Goal: Use online tool/utility: Utilize a website feature to perform a specific function

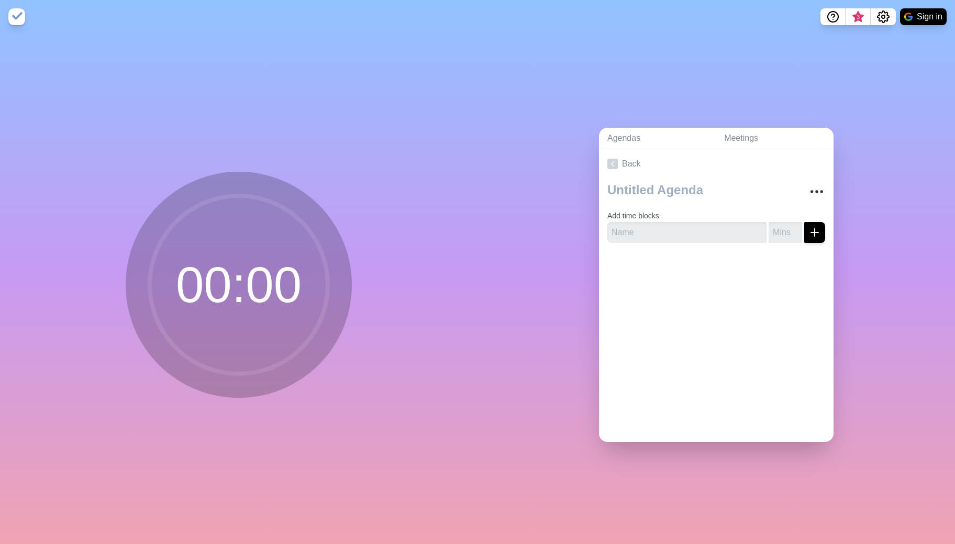
click at [234, 265] on circle at bounding box center [239, 285] width 178 height 178
click at [641, 227] on input "text" at bounding box center [686, 232] width 159 height 21
click at [733, 225] on input "text" at bounding box center [686, 232] width 159 height 21
click at [662, 226] on input "text" at bounding box center [686, 232] width 159 height 21
type input "[PERSON_NAME]"
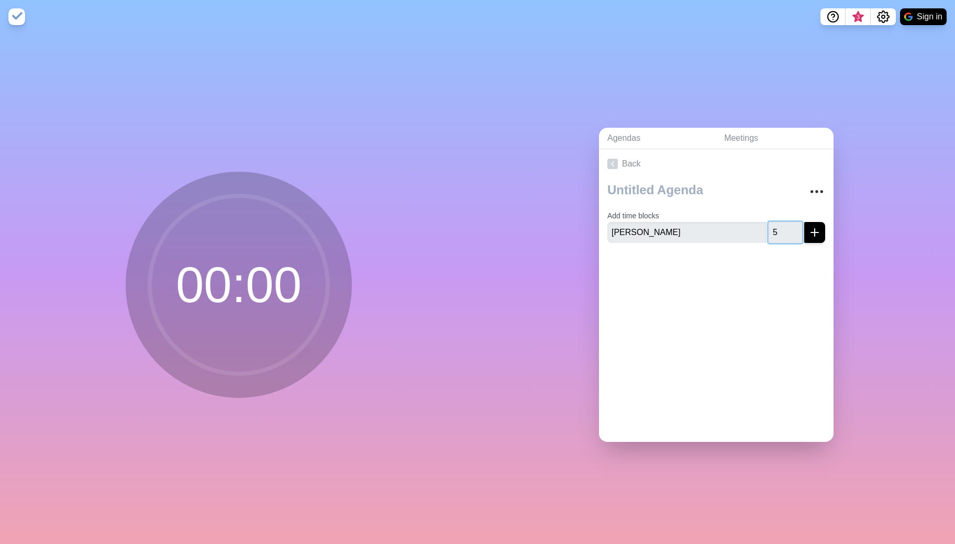
type input "5"
click at [808, 226] on icon "submit" at bounding box center [814, 232] width 13 height 13
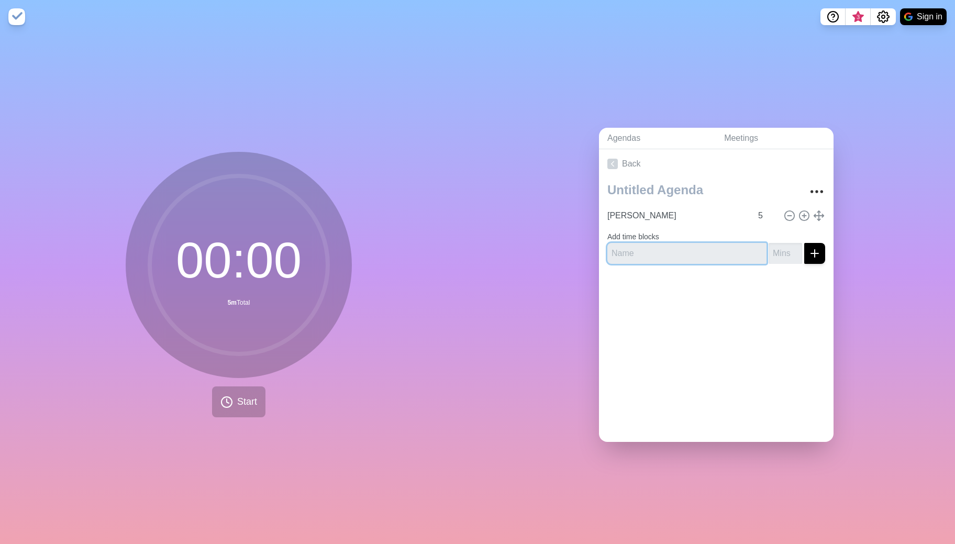
click at [675, 253] on input "text" at bounding box center [686, 253] width 159 height 21
click at [877, 20] on icon "Settings" at bounding box center [883, 16] width 13 height 13
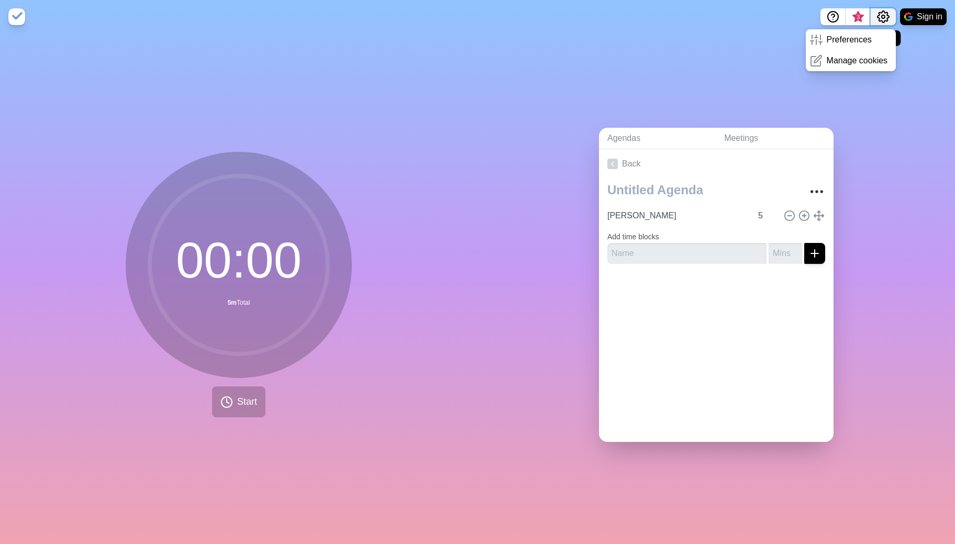
click at [877, 20] on icon "Settings" at bounding box center [883, 16] width 13 height 13
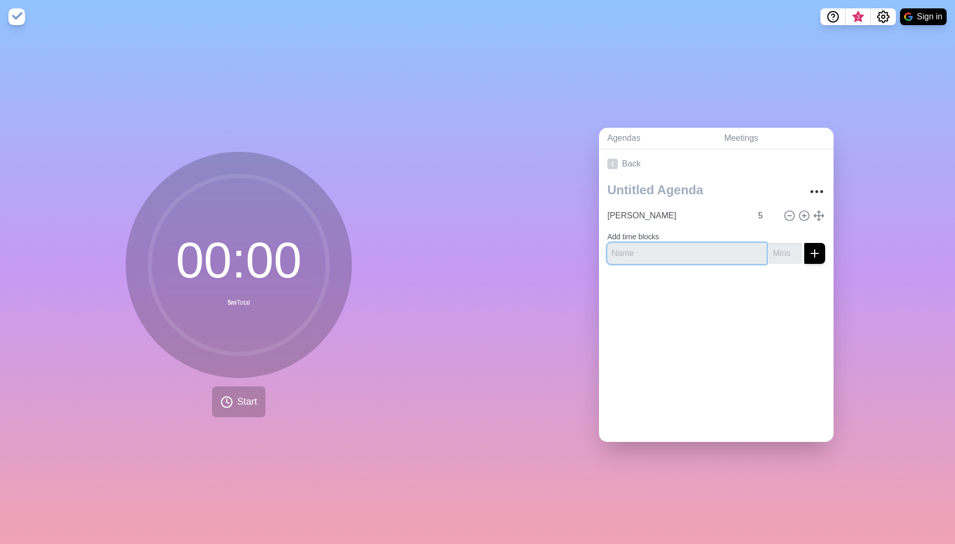
click at [702, 245] on input "text" at bounding box center [686, 253] width 159 height 21
type input "Krystof"
type input "5"
click at [804, 243] on button "submit" at bounding box center [814, 253] width 21 height 21
type input "[PERSON_NAME]"
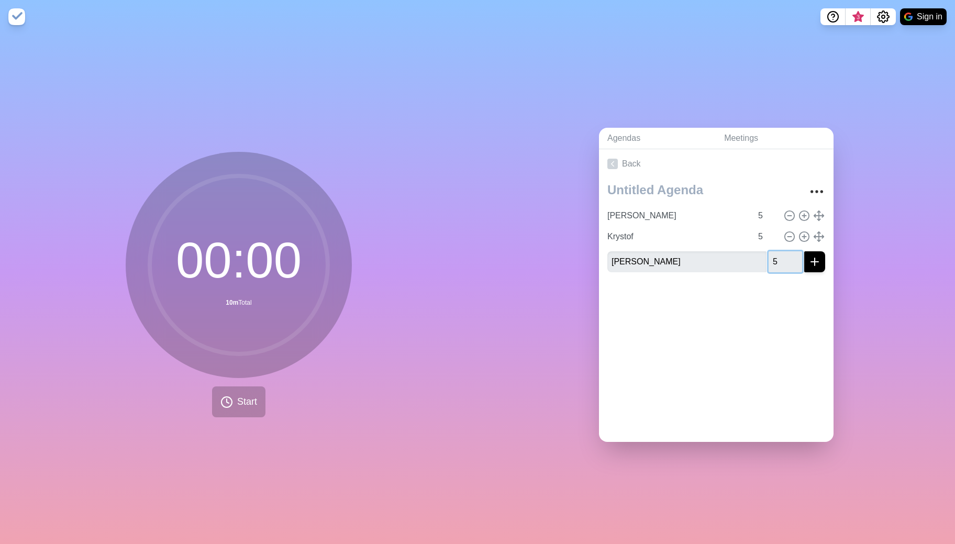
type input "5"
click at [806, 334] on div "Back [PERSON_NAME] 5 Krystof 5 [PERSON_NAME] 5" at bounding box center [716, 295] width 234 height 293
click at [808, 256] on icon "submit" at bounding box center [814, 261] width 13 height 13
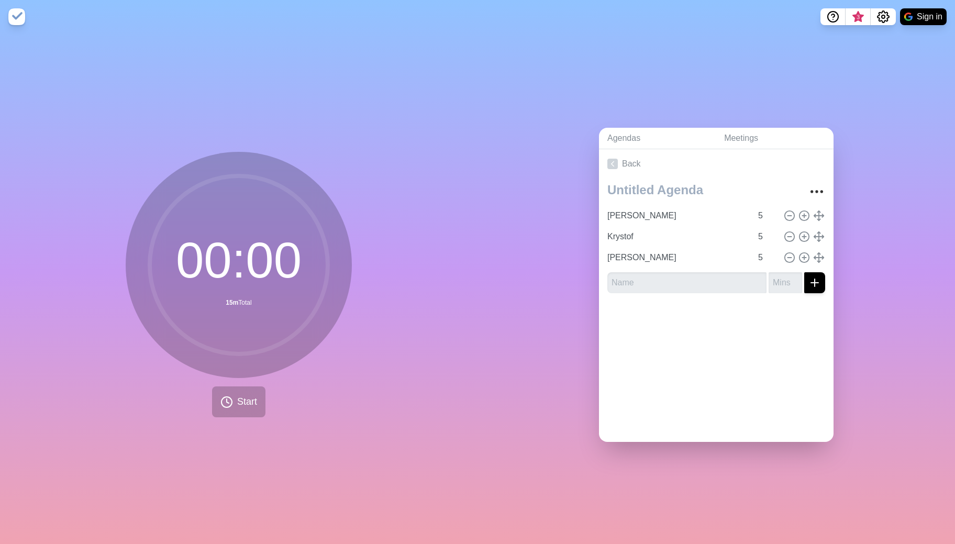
click at [221, 278] on circle at bounding box center [239, 265] width 178 height 178
click at [237, 411] on button "Start" at bounding box center [238, 401] width 53 height 31
